Goal: Information Seeking & Learning: Learn about a topic

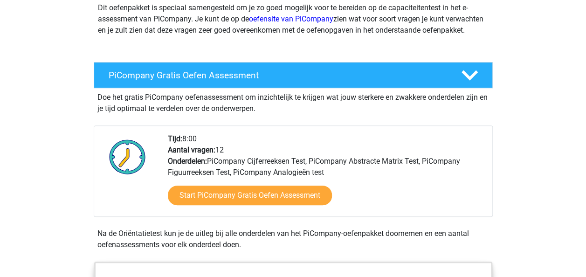
scroll to position [139, 0]
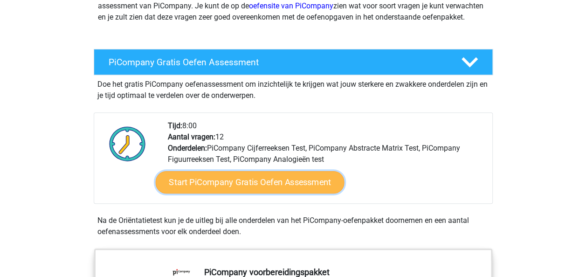
click at [251, 188] on link "Start PiCompany Gratis Oefen Assessment" at bounding box center [249, 182] width 189 height 22
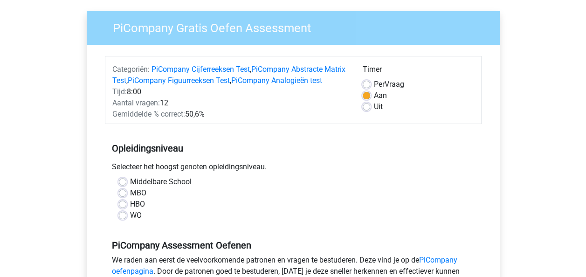
scroll to position [67, 0]
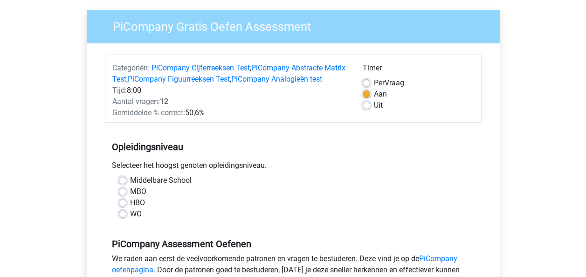
click at [130, 220] on label "WO" at bounding box center [136, 213] width 12 height 11
click at [122, 218] on input "WO" at bounding box center [122, 212] width 7 height 9
radio input "true"
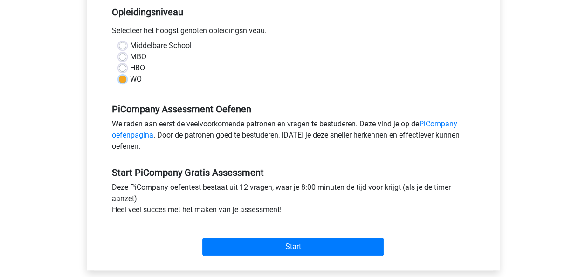
scroll to position [202, 0]
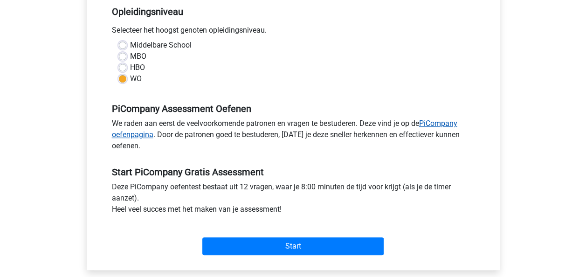
click at [125, 139] on link "PiCompany oefenpagina" at bounding box center [285, 129] width 346 height 20
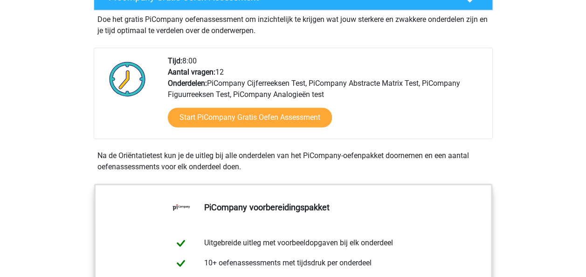
scroll to position [199, 0]
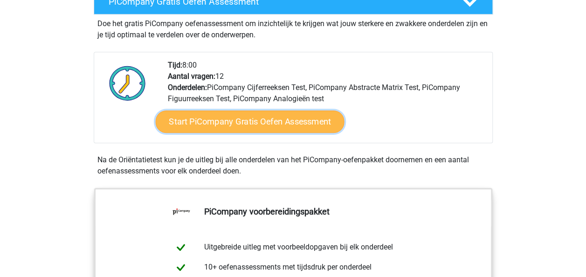
click at [229, 133] on link "Start PiCompany Gratis Oefen Assessment" at bounding box center [249, 122] width 189 height 22
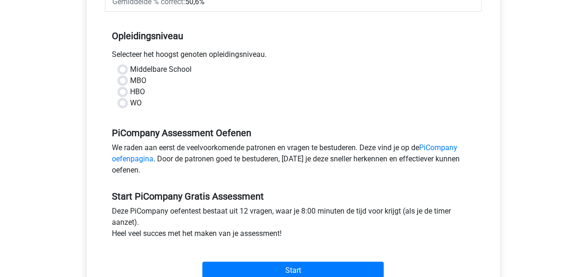
scroll to position [178, 0]
click at [130, 108] on label "WO" at bounding box center [136, 102] width 12 height 11
click at [123, 106] on input "WO" at bounding box center [122, 101] width 7 height 9
radio input "true"
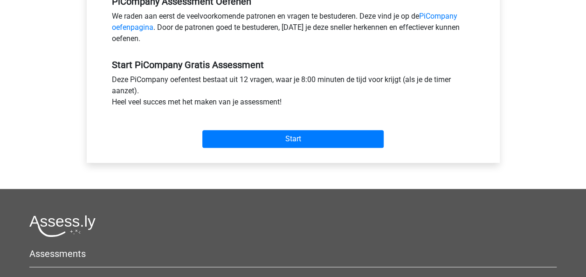
scroll to position [322, 0]
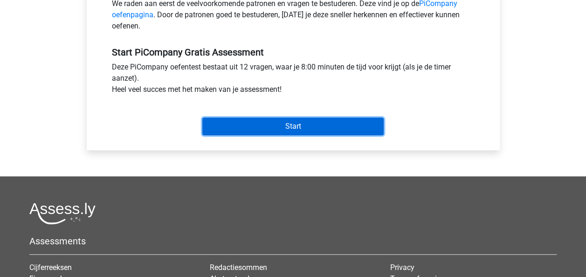
click at [296, 135] on input "Start" at bounding box center [292, 127] width 181 height 18
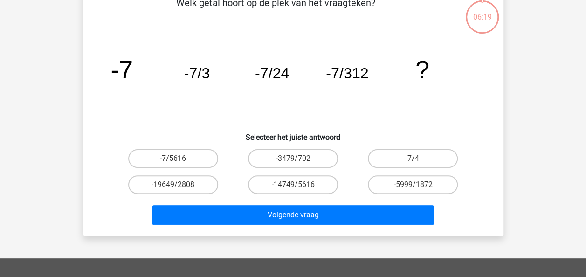
scroll to position [57, 0]
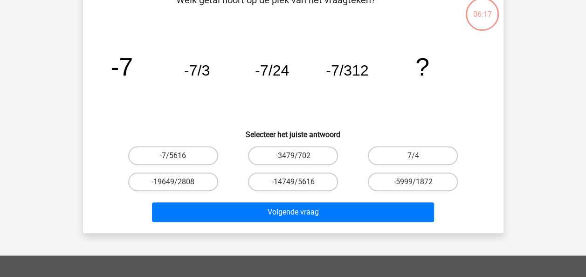
click at [175, 153] on label "-7/5616" at bounding box center [173, 155] width 90 height 19
click at [175, 156] on input "-7/5616" at bounding box center [176, 159] width 6 height 6
radio input "true"
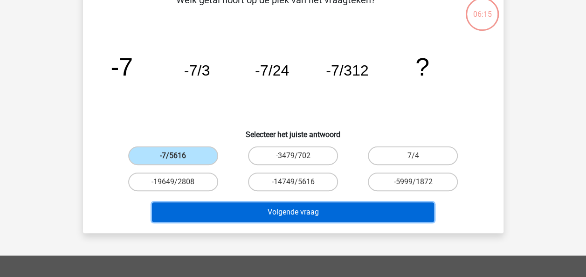
click at [242, 214] on button "Volgende vraag" at bounding box center [293, 212] width 282 height 20
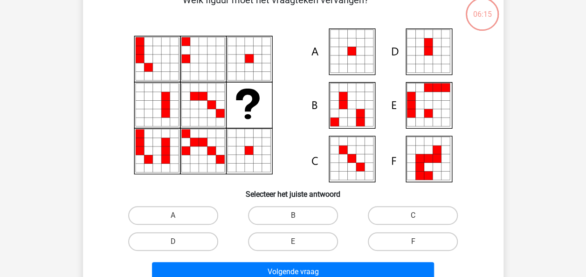
scroll to position [43, 0]
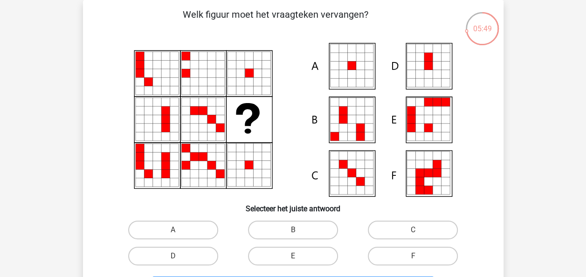
click at [362, 74] on icon at bounding box center [360, 74] width 8 height 8
click at [186, 225] on label "A" at bounding box center [173, 230] width 90 height 19
click at [179, 230] on input "A" at bounding box center [176, 233] width 6 height 6
radio input "true"
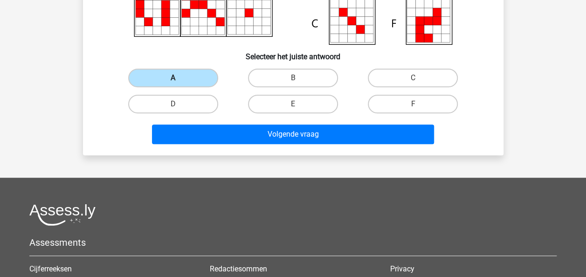
scroll to position [198, 0]
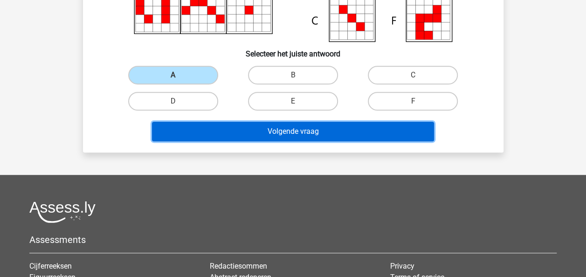
click at [289, 132] on button "Volgende vraag" at bounding box center [293, 132] width 282 height 20
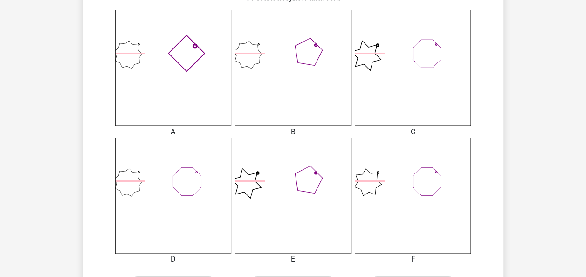
scroll to position [336, 0]
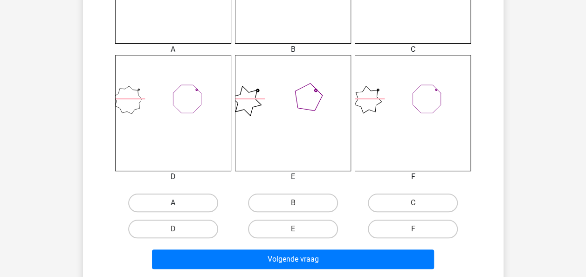
click at [170, 206] on label "A" at bounding box center [173, 203] width 90 height 19
click at [173, 206] on input "A" at bounding box center [176, 206] width 6 height 6
radio input "true"
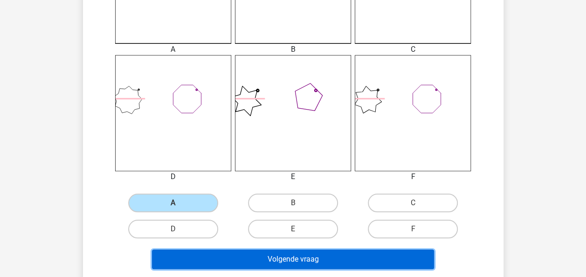
click at [259, 259] on button "Volgende vraag" at bounding box center [293, 260] width 282 height 20
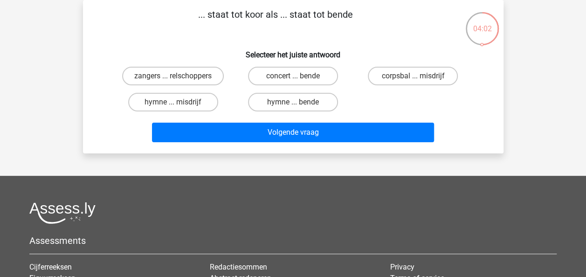
scroll to position [0, 0]
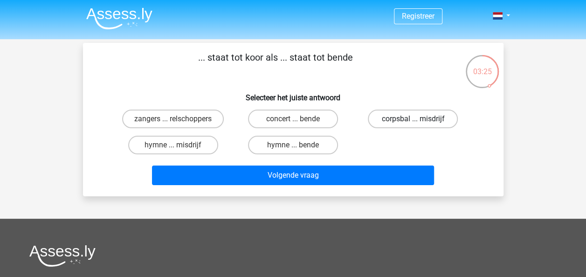
click at [401, 116] on label "corpsbal ... misdrijf" at bounding box center [413, 119] width 90 height 19
click at [413, 119] on input "corpsbal ... misdrijf" at bounding box center [416, 122] width 6 height 6
radio input "true"
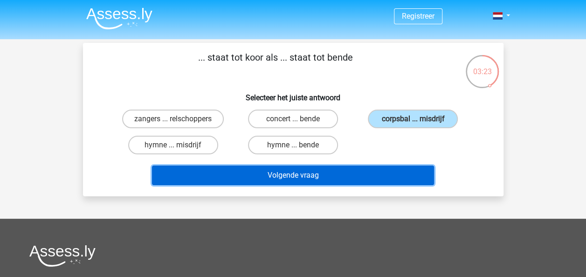
click at [303, 174] on button "Volgende vraag" at bounding box center [293, 176] width 282 height 20
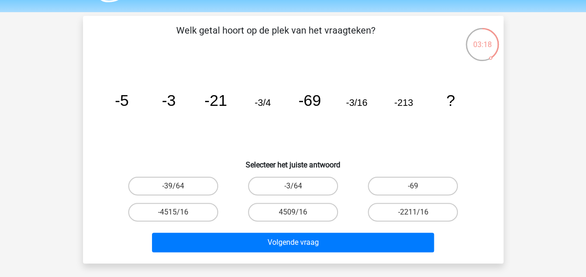
scroll to position [30, 0]
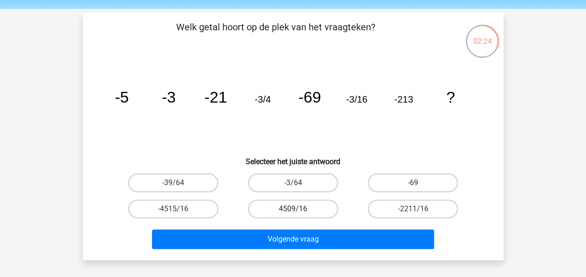
click at [306, 208] on label "4509/16" at bounding box center [293, 209] width 90 height 19
click at [299, 209] on input "4509/16" at bounding box center [296, 212] width 6 height 6
radio input "true"
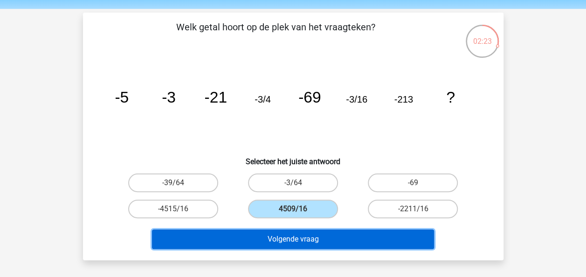
click at [299, 241] on button "Volgende vraag" at bounding box center [293, 239] width 282 height 20
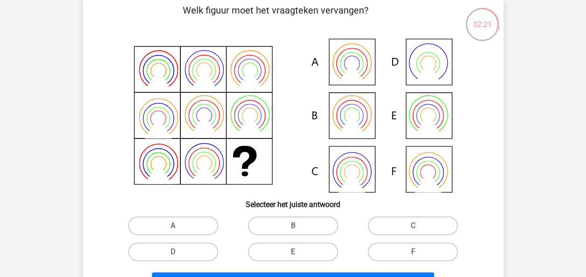
scroll to position [41, 0]
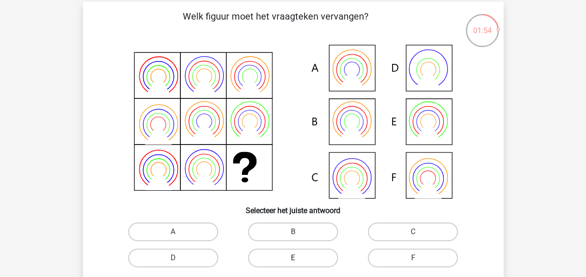
click at [306, 258] on label "E" at bounding box center [293, 258] width 90 height 19
click at [299, 258] on input "E" at bounding box center [296, 261] width 6 height 6
radio input "true"
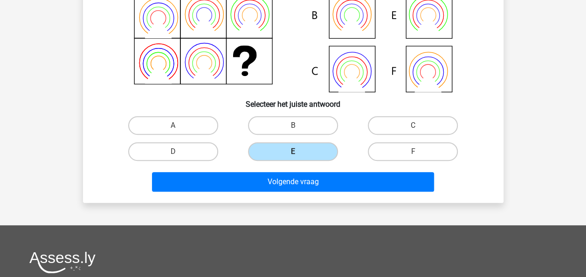
scroll to position [157, 0]
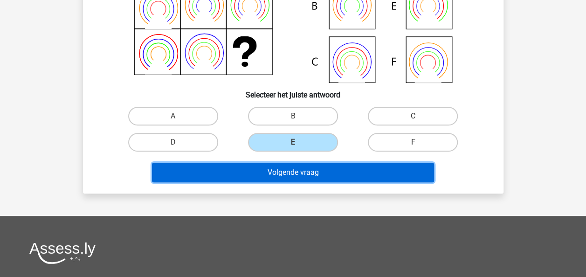
click at [328, 174] on button "Volgende vraag" at bounding box center [293, 173] width 282 height 20
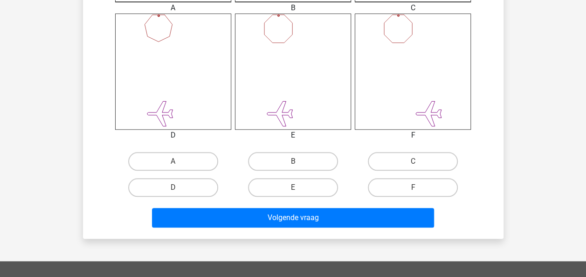
scroll to position [378, 0]
click at [291, 184] on label "E" at bounding box center [293, 187] width 90 height 19
click at [293, 187] on input "E" at bounding box center [296, 190] width 6 height 6
radio input "true"
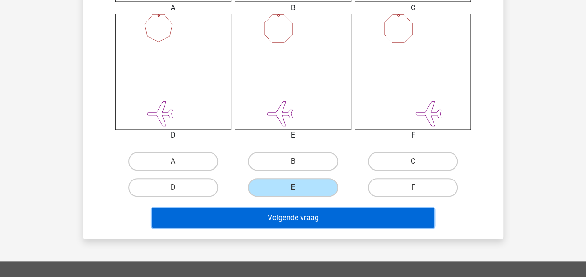
click at [282, 218] on button "Volgende vraag" at bounding box center [293, 218] width 282 height 20
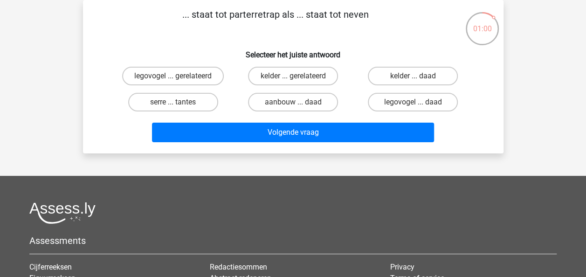
scroll to position [0, 0]
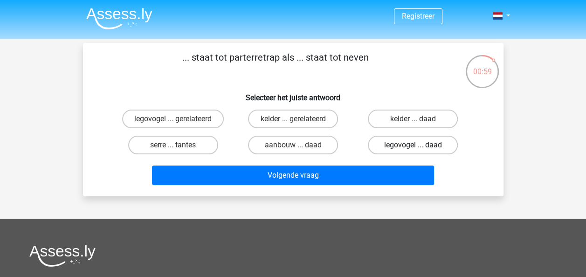
click at [398, 140] on label "legovogel ... daad" at bounding box center [413, 145] width 90 height 19
click at [413, 145] on input "legovogel ... daad" at bounding box center [416, 148] width 6 height 6
radio input "true"
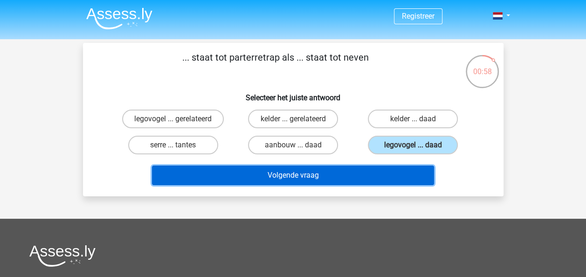
click at [304, 176] on button "Volgende vraag" at bounding box center [293, 176] width 282 height 20
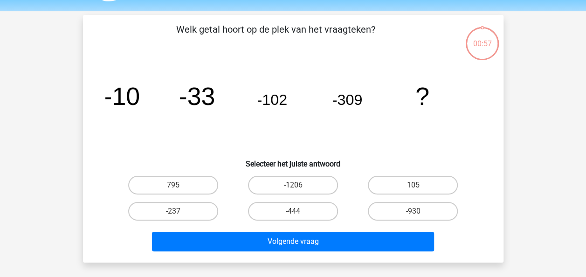
scroll to position [43, 0]
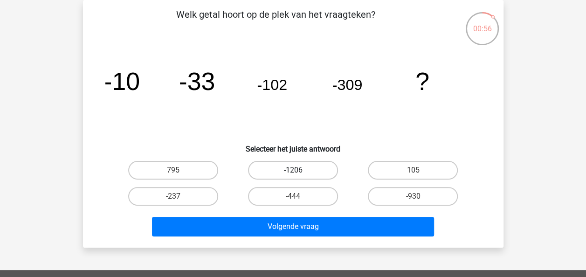
click at [300, 162] on label "-1206" at bounding box center [293, 170] width 90 height 19
click at [299, 170] on input "-1206" at bounding box center [296, 173] width 6 height 6
radio input "true"
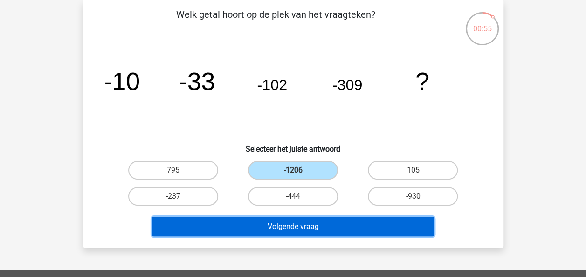
click at [288, 230] on button "Volgende vraag" at bounding box center [293, 227] width 282 height 20
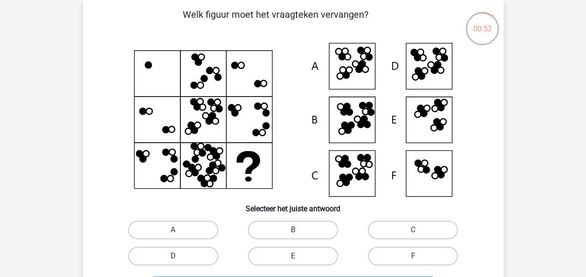
click at [189, 256] on label "D" at bounding box center [173, 256] width 90 height 19
click at [179, 256] on input "D" at bounding box center [176, 259] width 6 height 6
radio input "true"
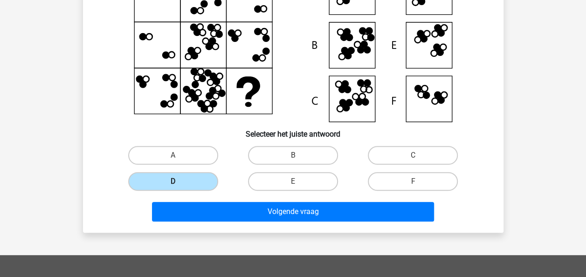
scroll to position [120, 0]
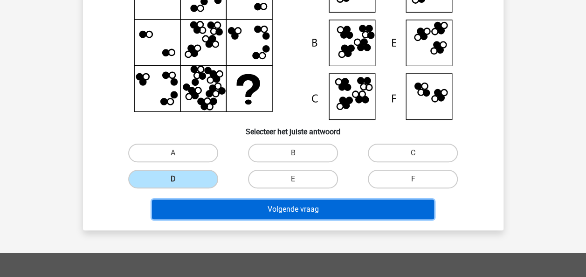
click at [273, 213] on button "Volgende vraag" at bounding box center [293, 210] width 282 height 20
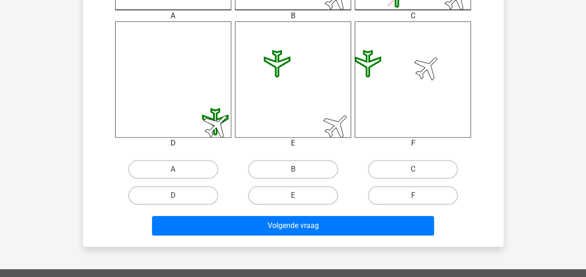
scroll to position [369, 0]
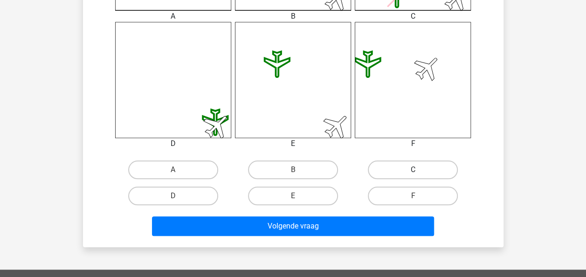
click at [418, 169] on label "C" at bounding box center [413, 169] width 90 height 19
click at [418, 170] on input "C" at bounding box center [416, 173] width 6 height 6
radio input "true"
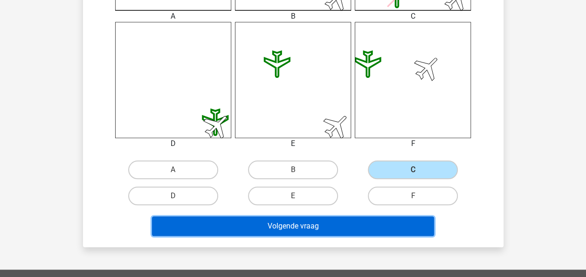
click at [328, 222] on button "Volgende vraag" at bounding box center [293, 226] width 282 height 20
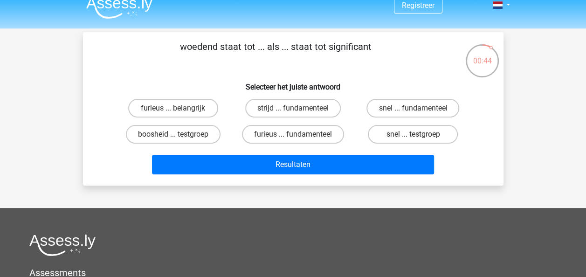
scroll to position [10, 0]
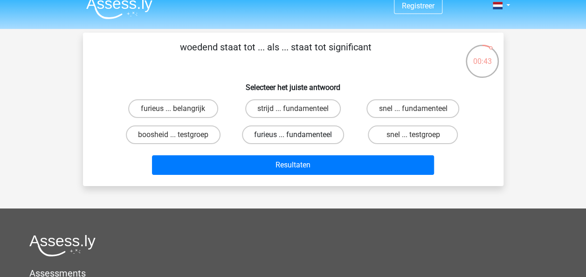
click at [282, 127] on label "furieus ... fundamenteel" at bounding box center [293, 134] width 102 height 19
click at [293, 135] on input "furieus ... fundamenteel" at bounding box center [296, 138] width 6 height 6
radio input "true"
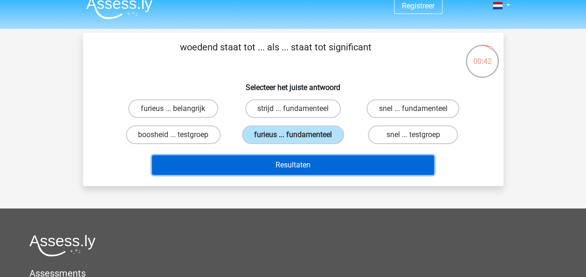
click at [277, 162] on button "Resultaten" at bounding box center [293, 165] width 282 height 20
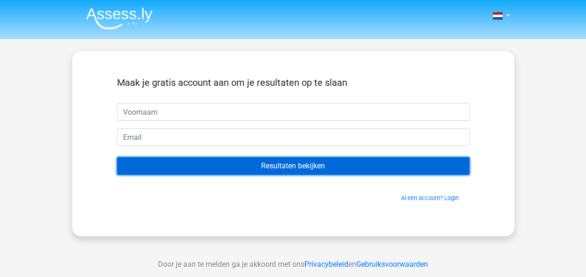
click at [303, 165] on input "Resultaten bekijken" at bounding box center [293, 166] width 353 height 18
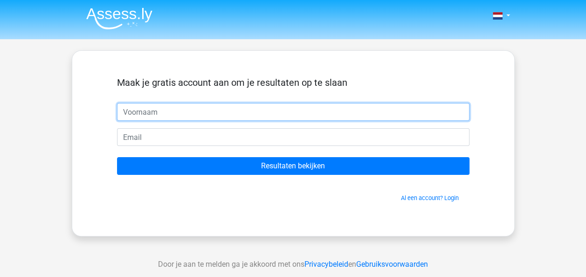
click at [254, 112] on input "text" at bounding box center [293, 112] width 353 height 18
type input "a"
type input "[PERSON_NAME]"
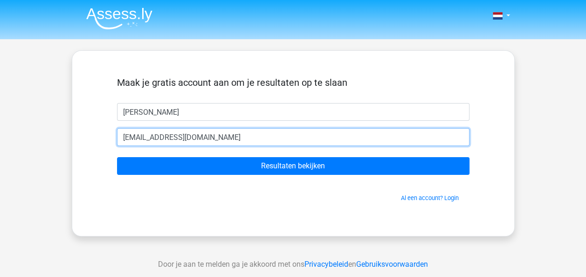
type input "[EMAIL_ADDRESS][DOMAIN_NAME]"
click at [117, 157] on input "Resultaten bekijken" at bounding box center [293, 166] width 353 height 18
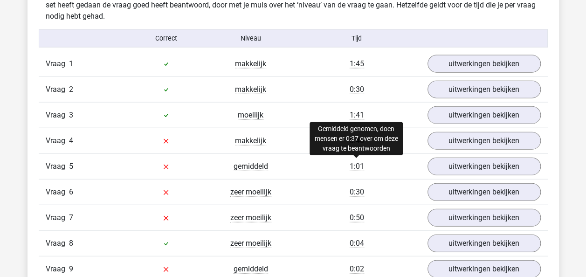
scroll to position [1031, 0]
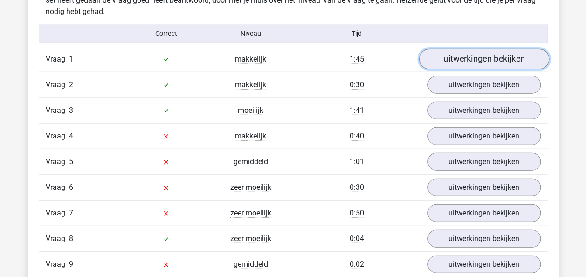
click at [450, 65] on link "uitwerkingen bekijken" at bounding box center [484, 59] width 130 height 21
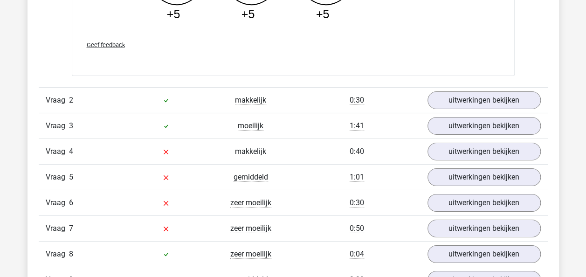
scroll to position [1493, 0]
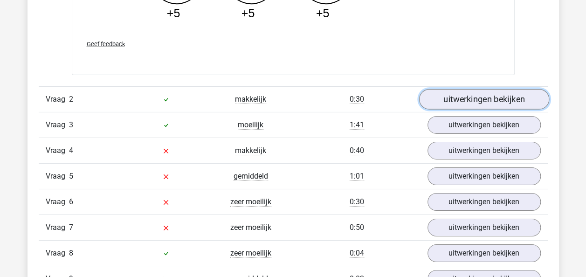
click at [477, 91] on link "uitwerkingen bekijken" at bounding box center [484, 99] width 130 height 21
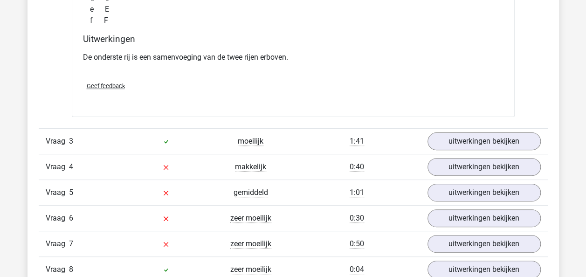
scroll to position [1840, 0]
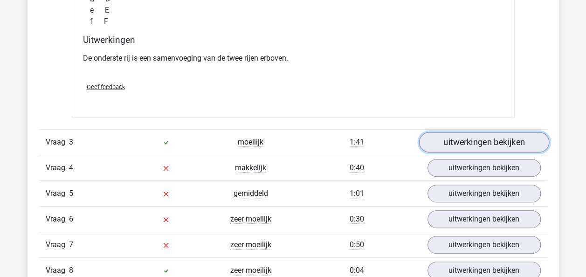
click at [486, 141] on link "uitwerkingen bekijken" at bounding box center [484, 142] width 130 height 21
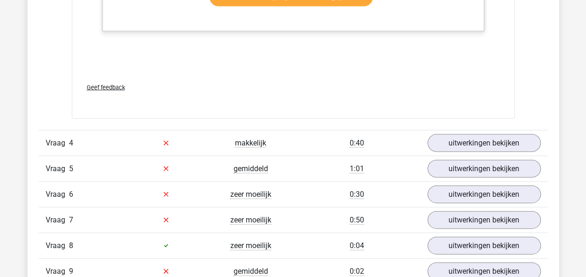
scroll to position [2706, 0]
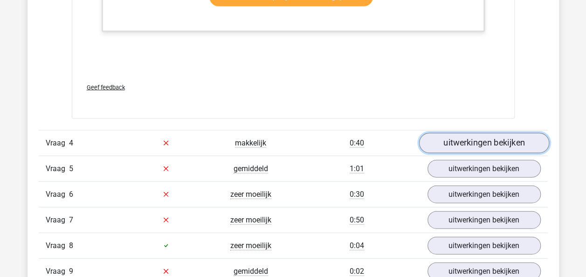
click at [468, 138] on link "uitwerkingen bekijken" at bounding box center [484, 143] width 130 height 21
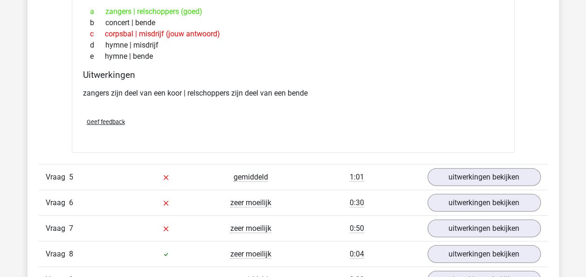
scroll to position [2896, 0]
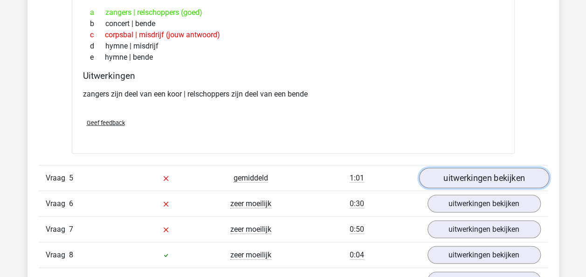
click at [480, 168] on link "uitwerkingen bekijken" at bounding box center [484, 178] width 130 height 21
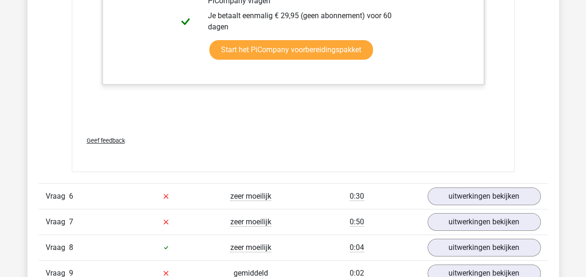
scroll to position [3475, 0]
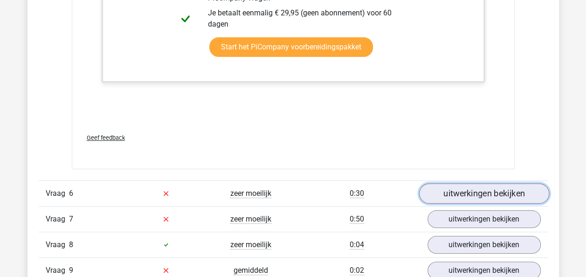
click at [477, 194] on link "uitwerkingen bekijken" at bounding box center [484, 193] width 130 height 21
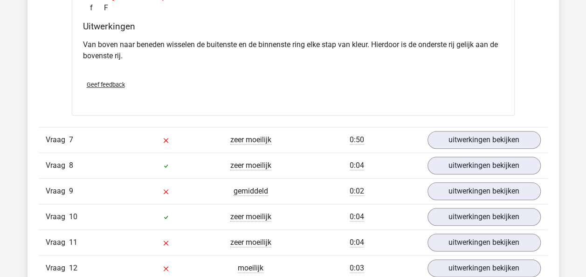
scroll to position [3933, 0]
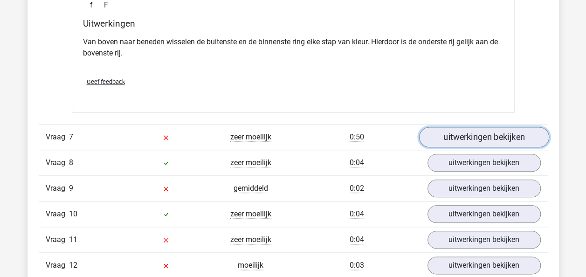
click at [473, 133] on link "uitwerkingen bekijken" at bounding box center [484, 137] width 130 height 21
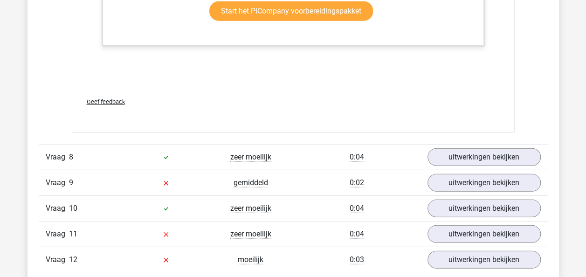
scroll to position [4780, 0]
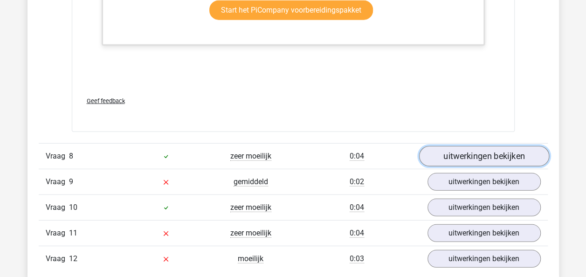
click at [450, 146] on link "uitwerkingen bekijken" at bounding box center [484, 156] width 130 height 21
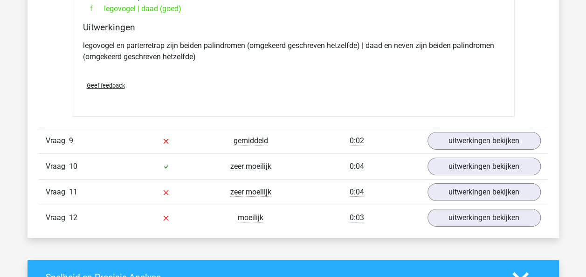
scroll to position [5043, 0]
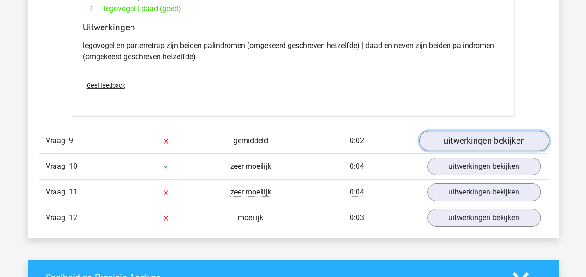
click at [487, 141] on link "uitwerkingen bekijken" at bounding box center [484, 141] width 130 height 21
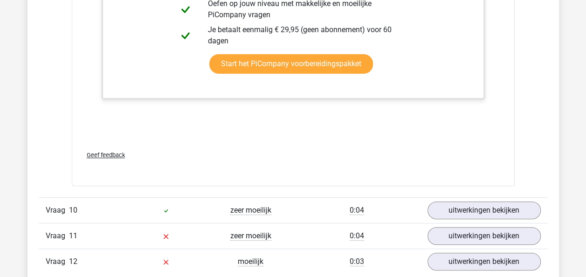
scroll to position [5577, 0]
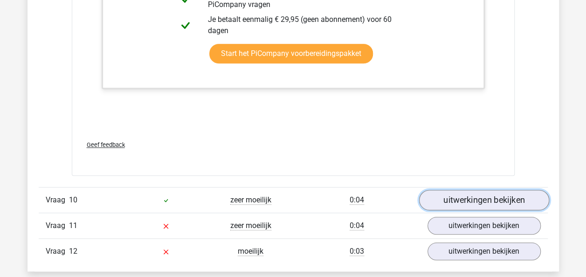
click at [467, 195] on link "uitwerkingen bekijken" at bounding box center [484, 200] width 130 height 21
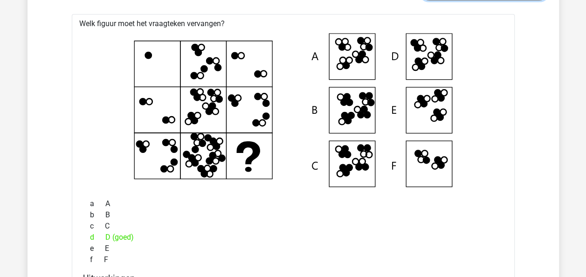
scroll to position [5786, 0]
